Goal: Entertainment & Leisure: Browse casually

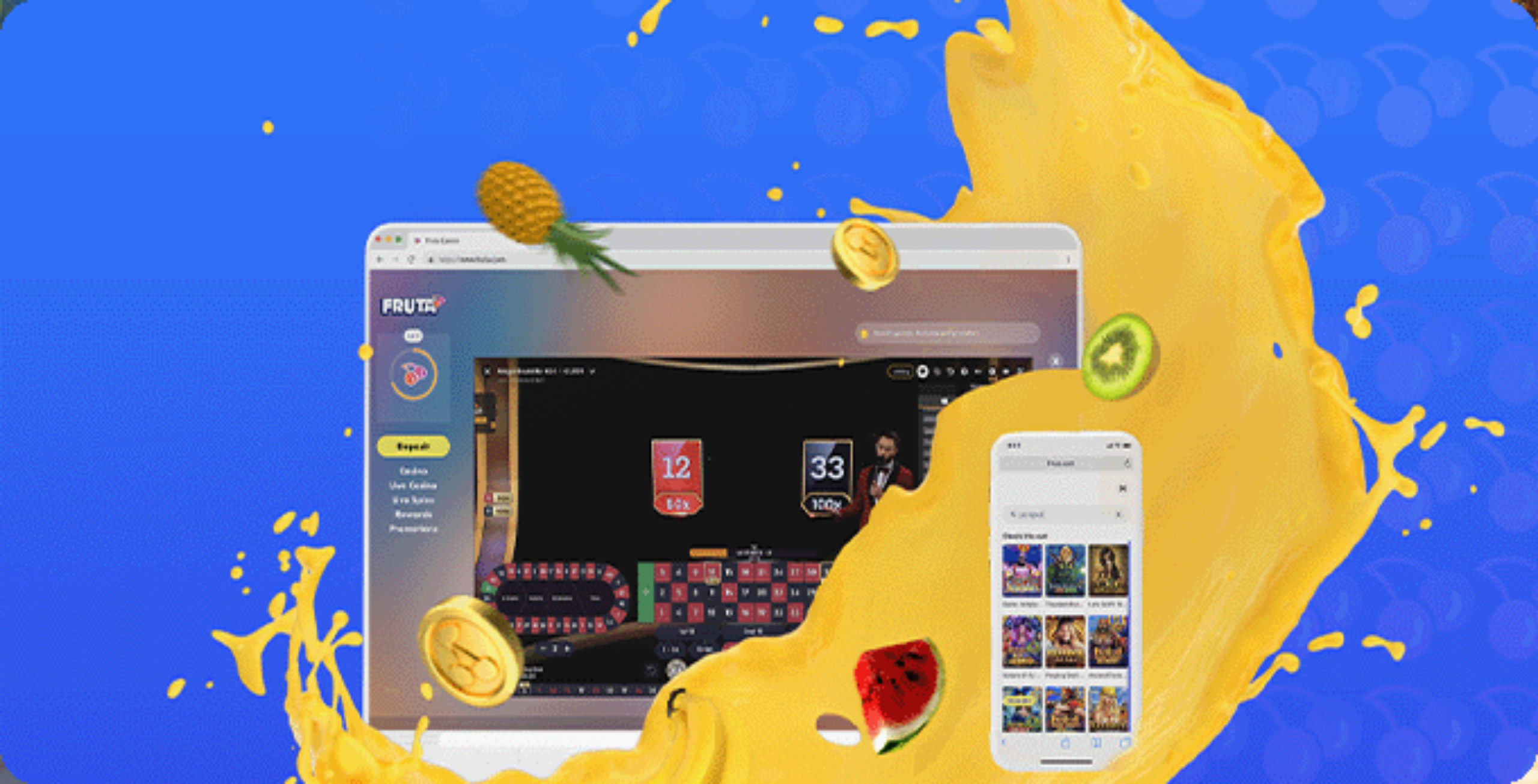
drag, startPoint x: 1501, startPoint y: 750, endPoint x: 1507, endPoint y: 748, distance: 6.3
click at [109, 693] on span "Ymmärrän" at bounding box center [91, 688] width 37 height 9
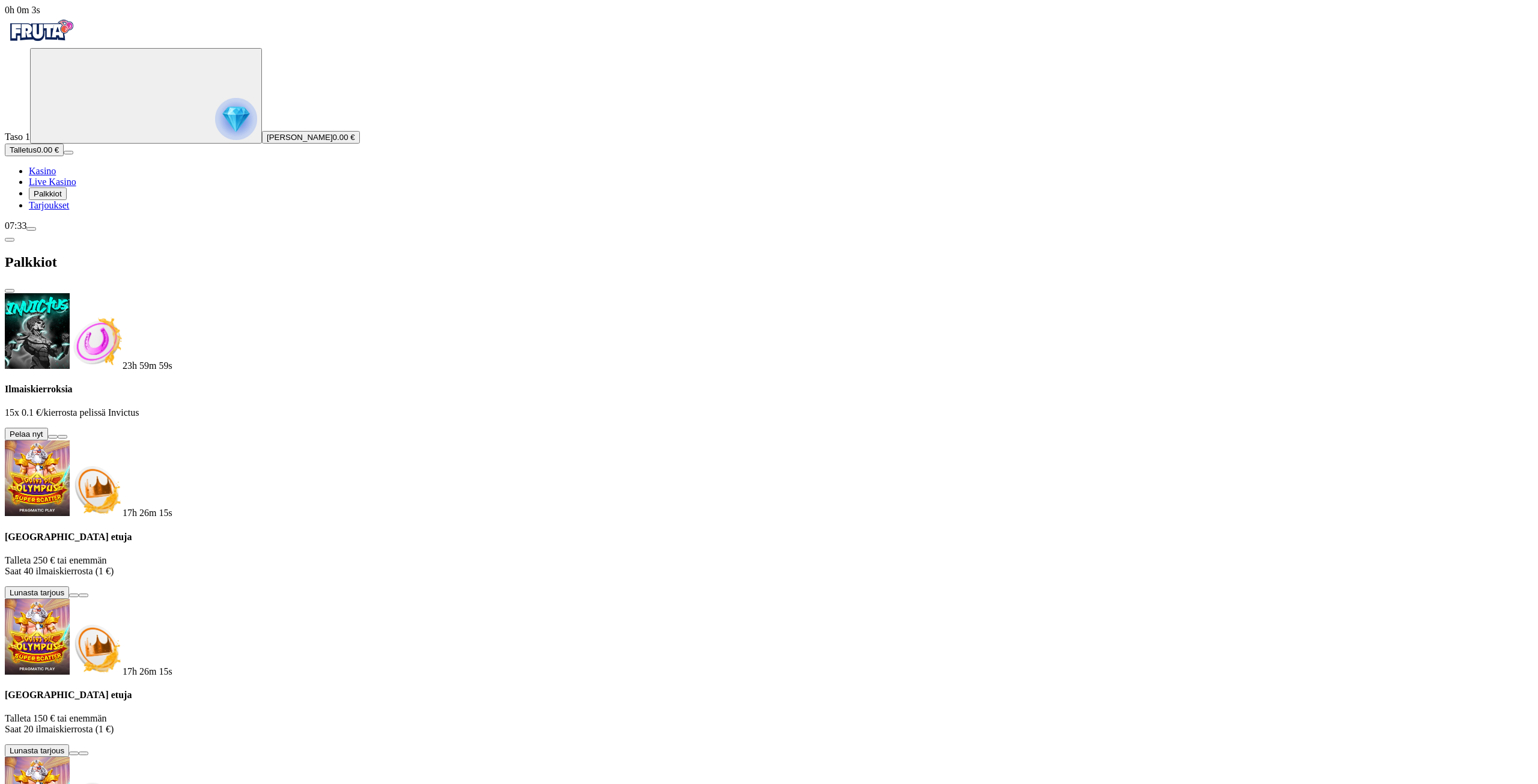
click at [57, 435] on button at bounding box center [53, 436] width 10 height 3
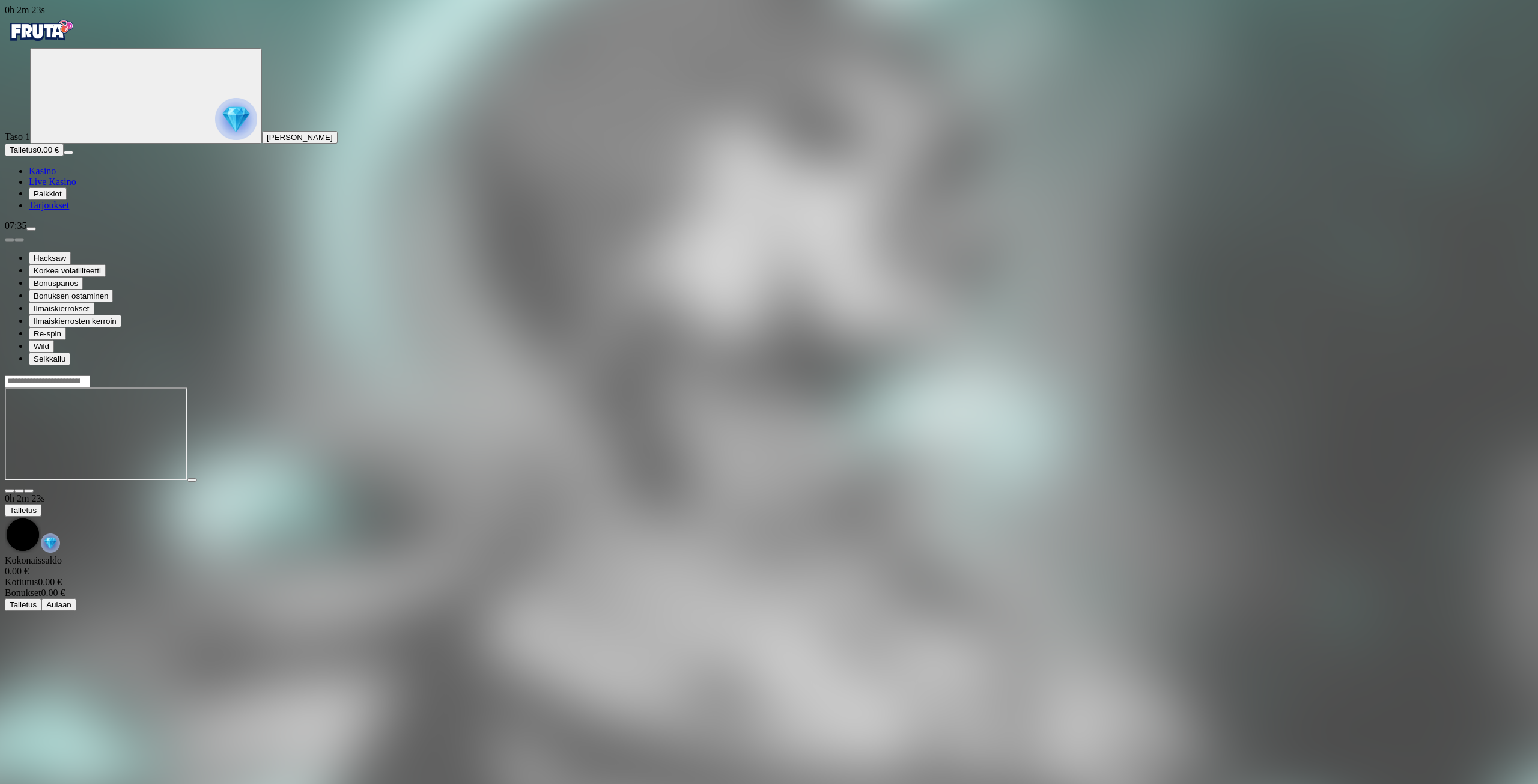
drag, startPoint x: 135, startPoint y: 541, endPoint x: 143, endPoint y: 539, distance: 8.2
click at [135, 541] on main "0h 2m 23s Talletus Kokonaissaldo 0.00 € Kotiutus 0.00 € Bonukset 0.00 € Talletu…" at bounding box center [769, 492] width 1528 height 236
click at [194, 493] on div at bounding box center [769, 433] width 1528 height 118
click at [55, 176] on link "Kasino" at bounding box center [42, 171] width 27 height 10
click at [56, 176] on span "Kasino" at bounding box center [42, 171] width 27 height 10
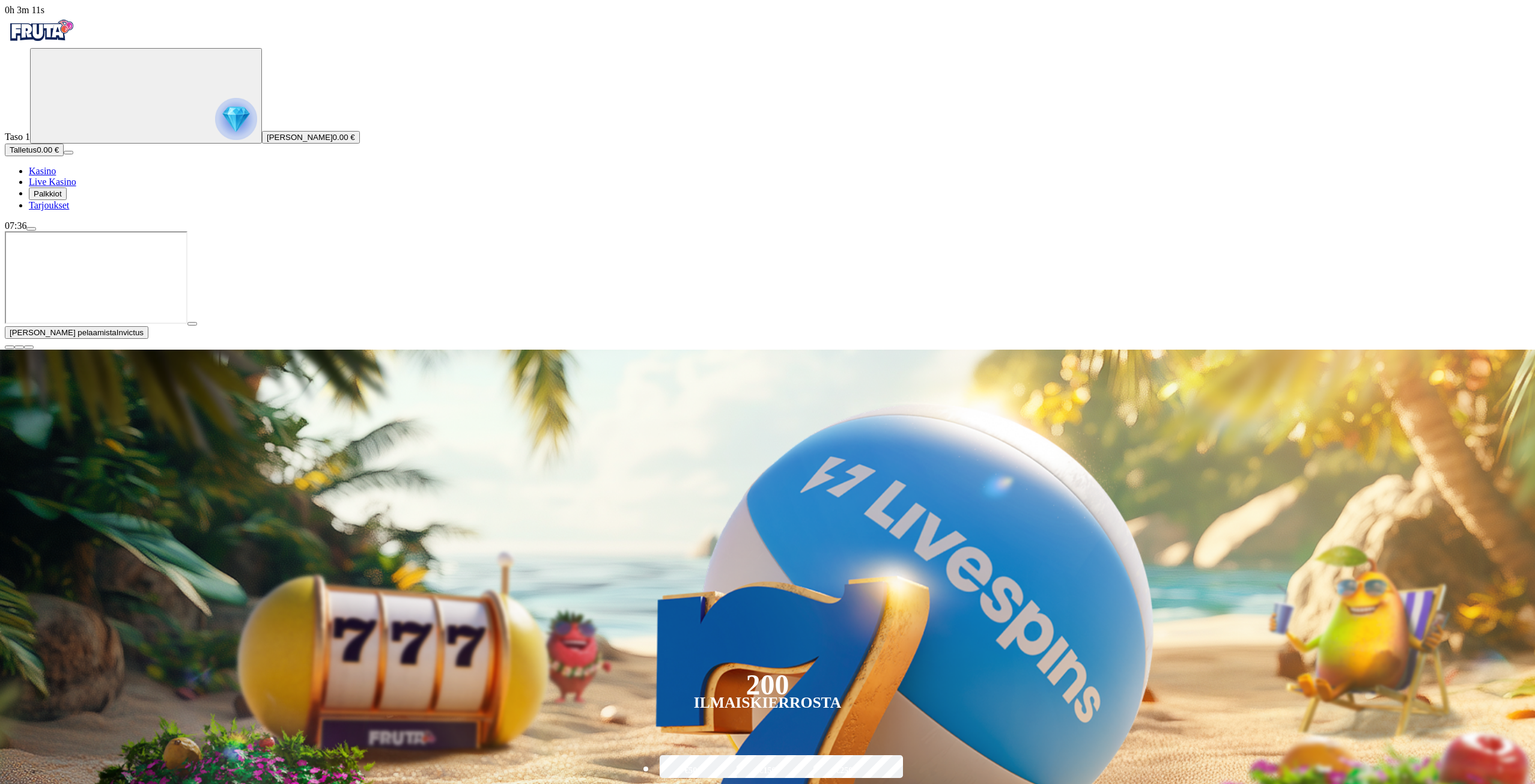
drag, startPoint x: 1217, startPoint y: 519, endPoint x: 1232, endPoint y: 534, distance: 21.2
drag, startPoint x: 1237, startPoint y: 557, endPoint x: 1195, endPoint y: 628, distance: 82.5
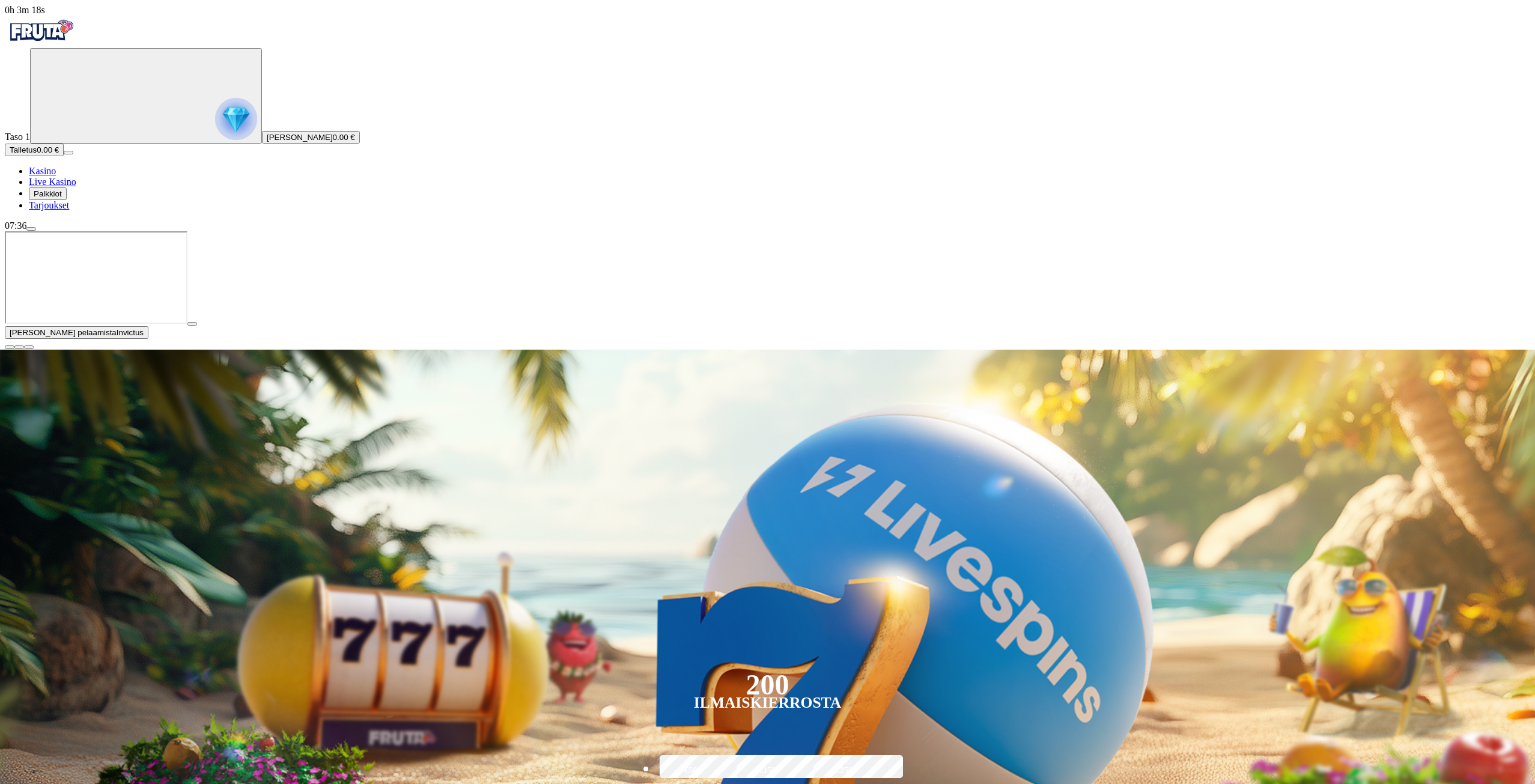
drag, startPoint x: 1232, startPoint y: 523, endPoint x: 1230, endPoint y: 545, distance: 22.1
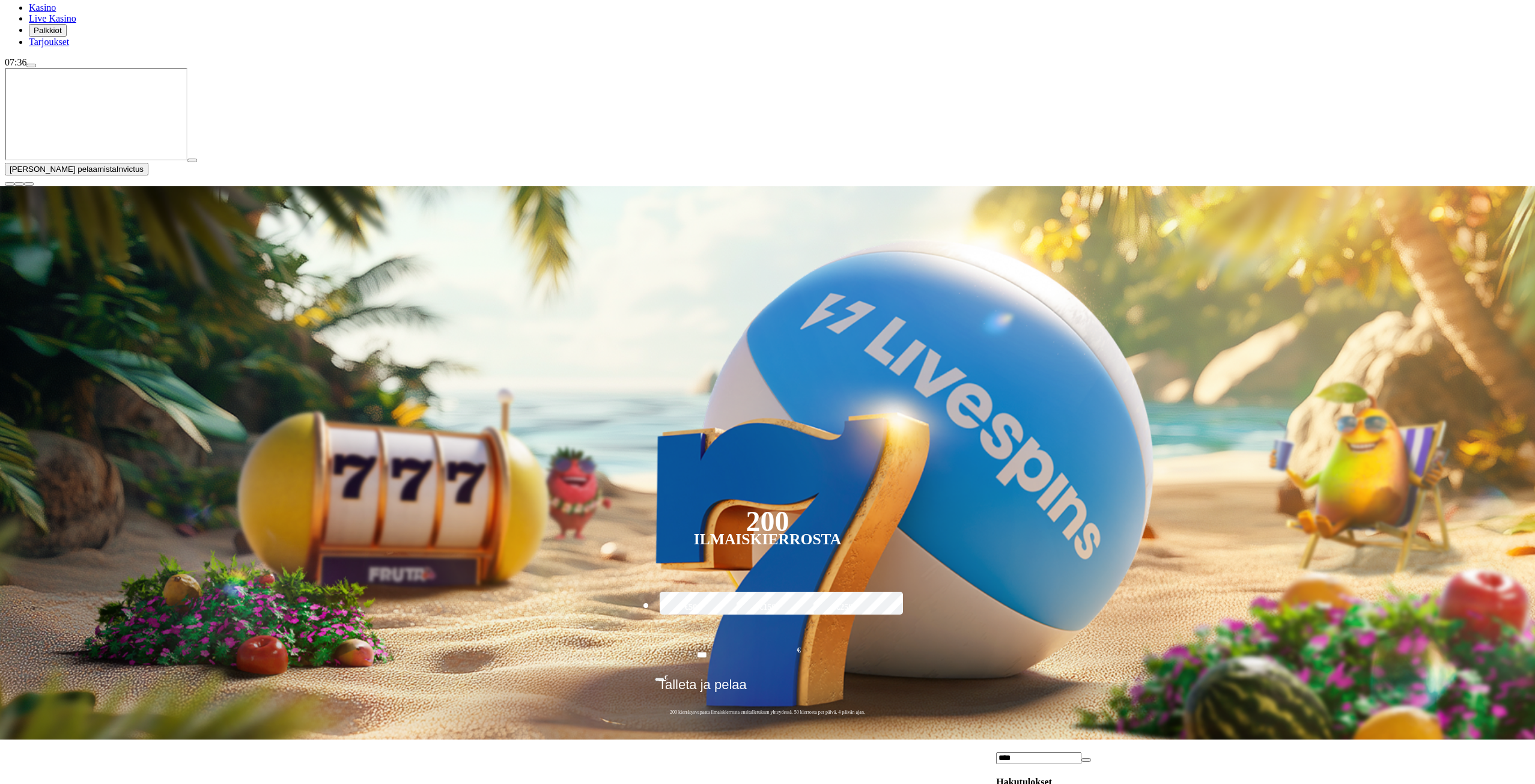
scroll to position [180, 0]
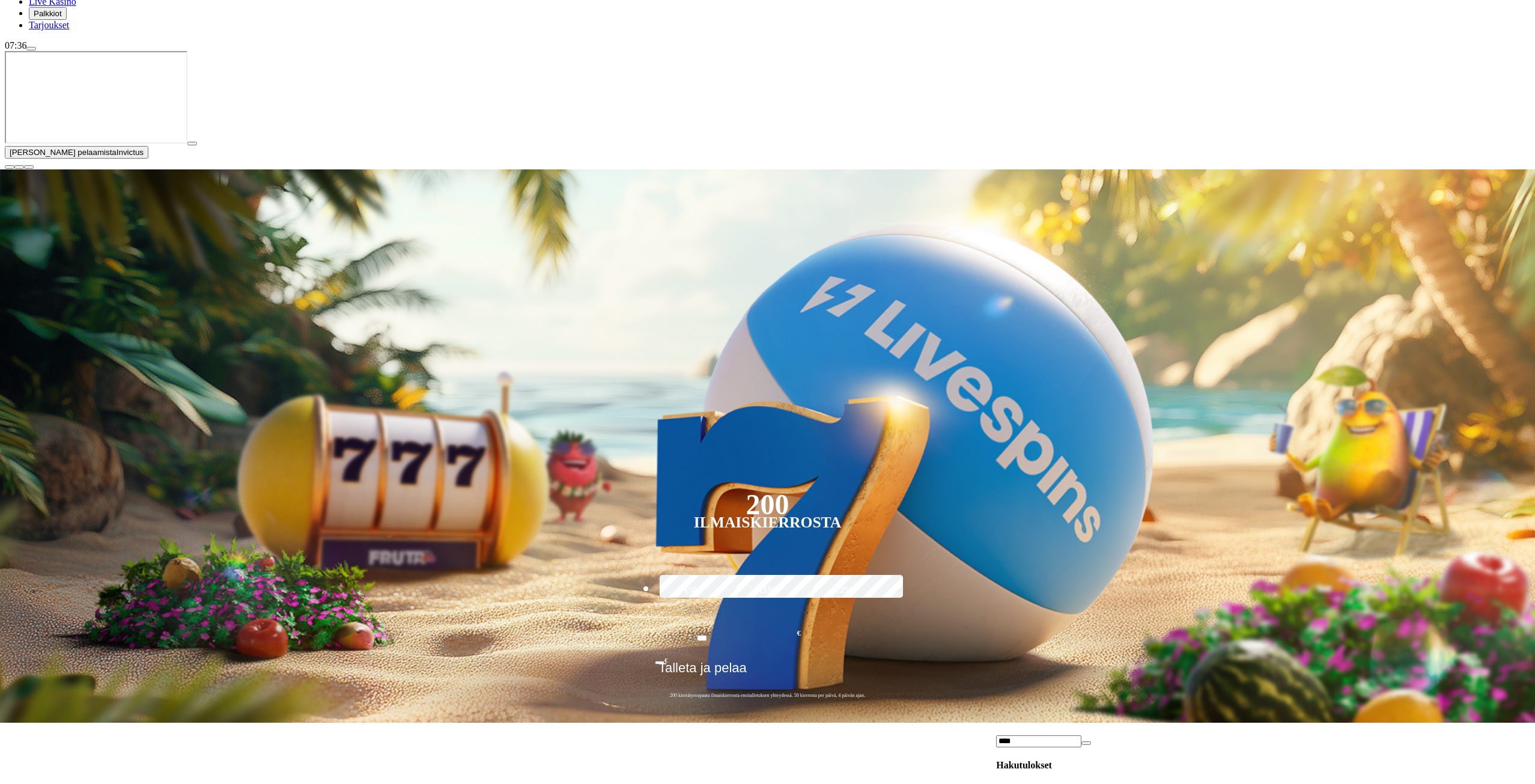
type input "****"
click at [1056, 783] on span "Pelaa nyt" at bounding box center [1038, 799] width 35 height 10
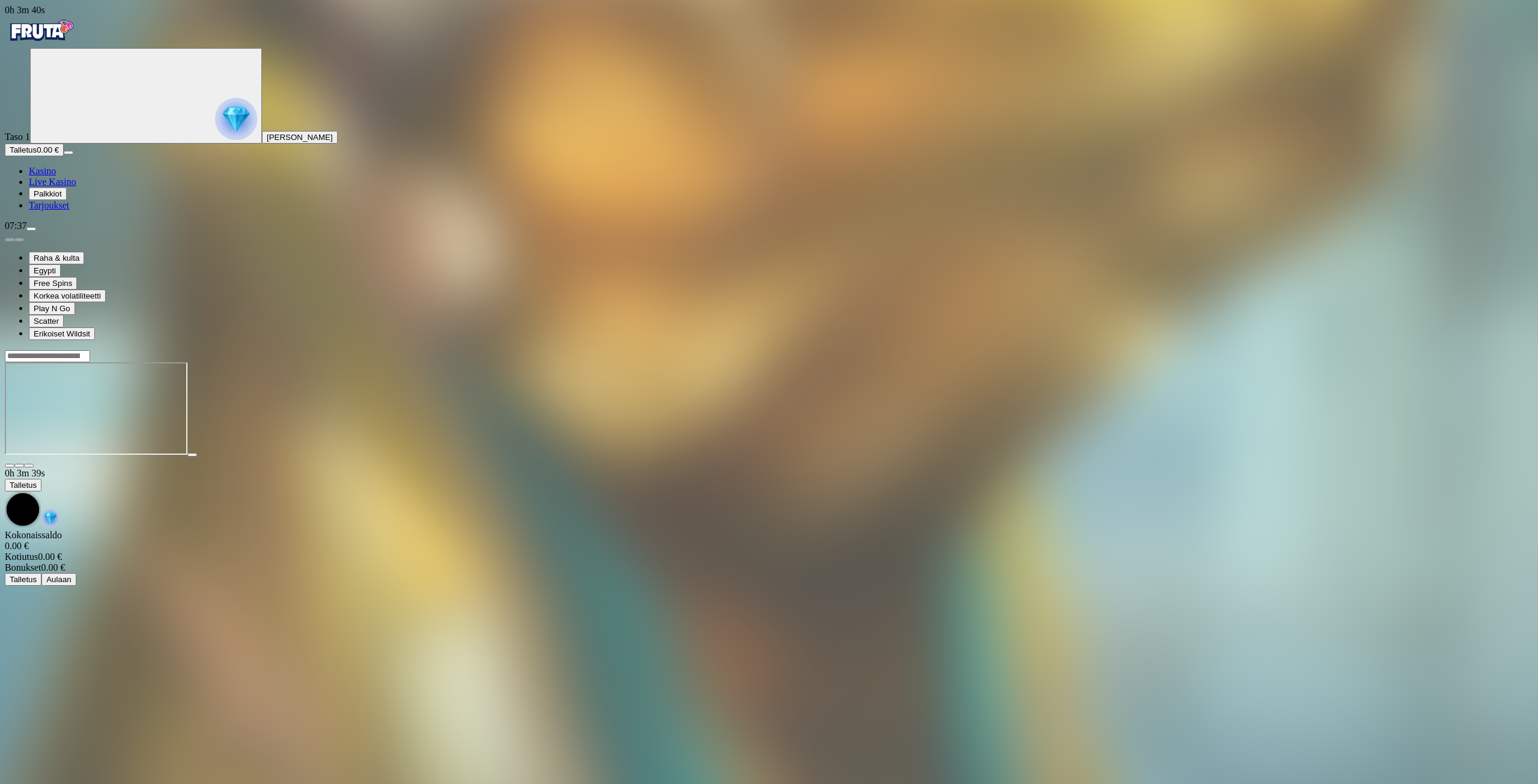
click at [189, 366] on div at bounding box center [769, 409] width 1528 height 118
click at [56, 176] on link "Kasino" at bounding box center [42, 171] width 27 height 10
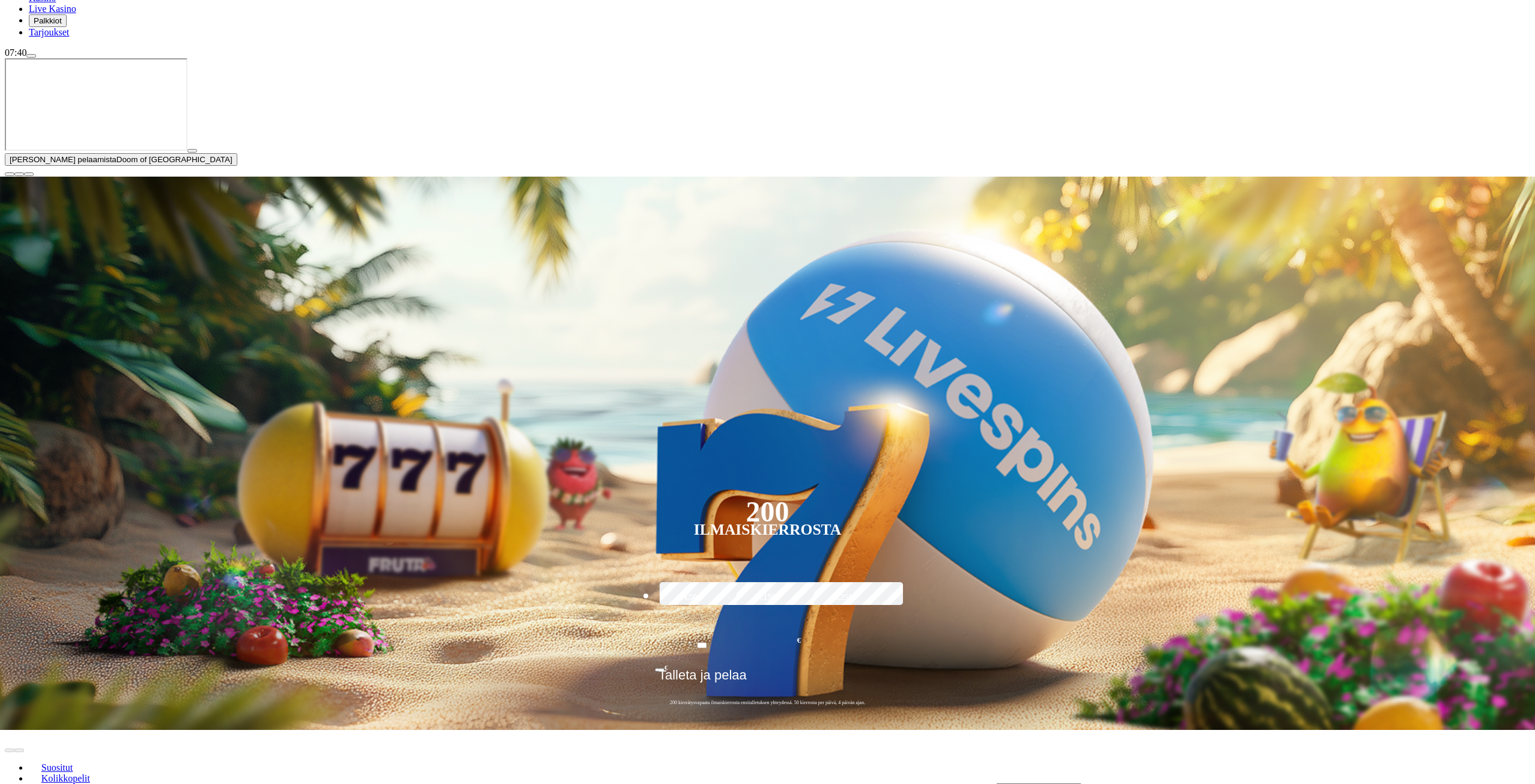
scroll to position [180, 0]
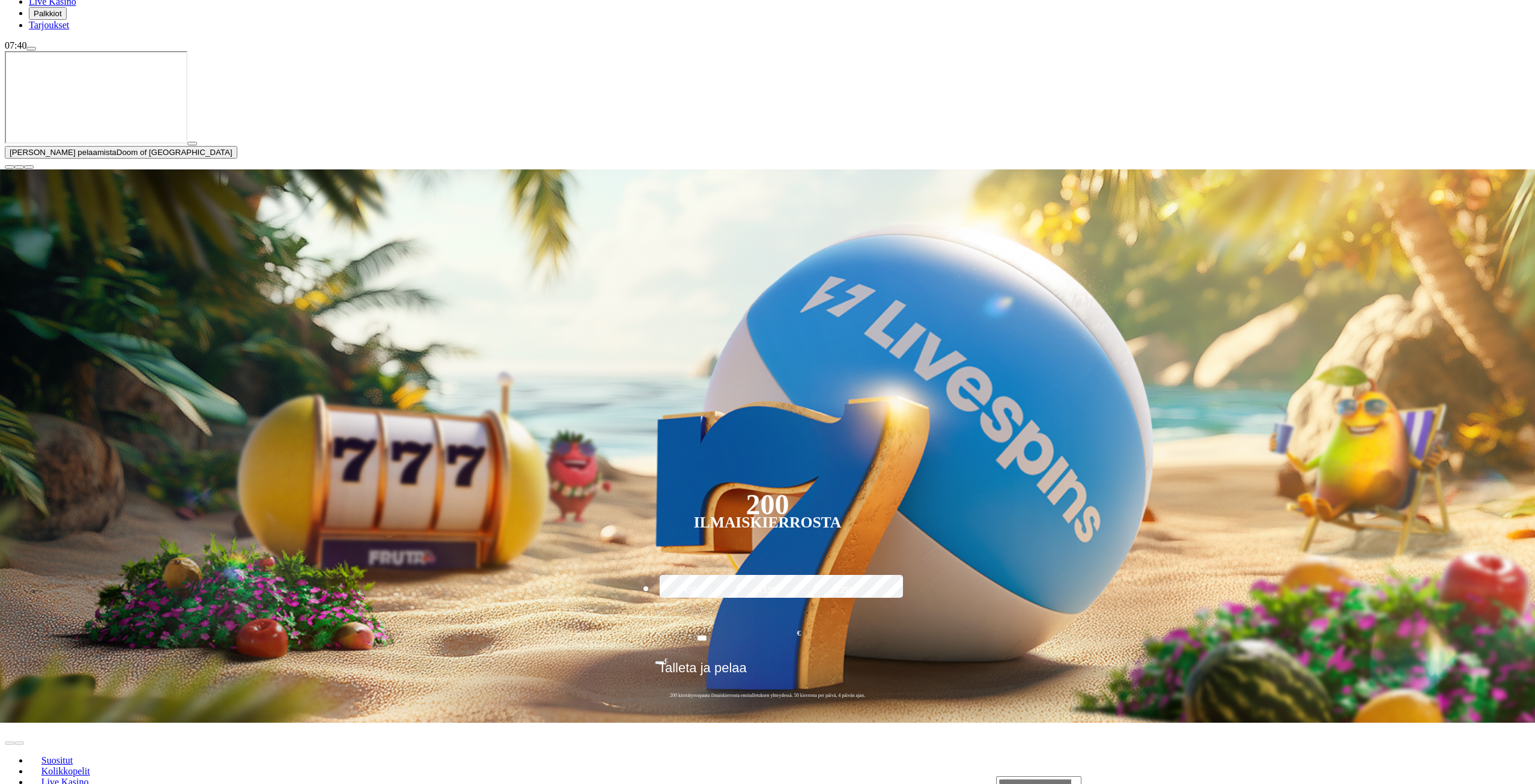
drag, startPoint x: 31, startPoint y: 422, endPoint x: 50, endPoint y: 417, distance: 19.6
